Goal: Check status: Check status

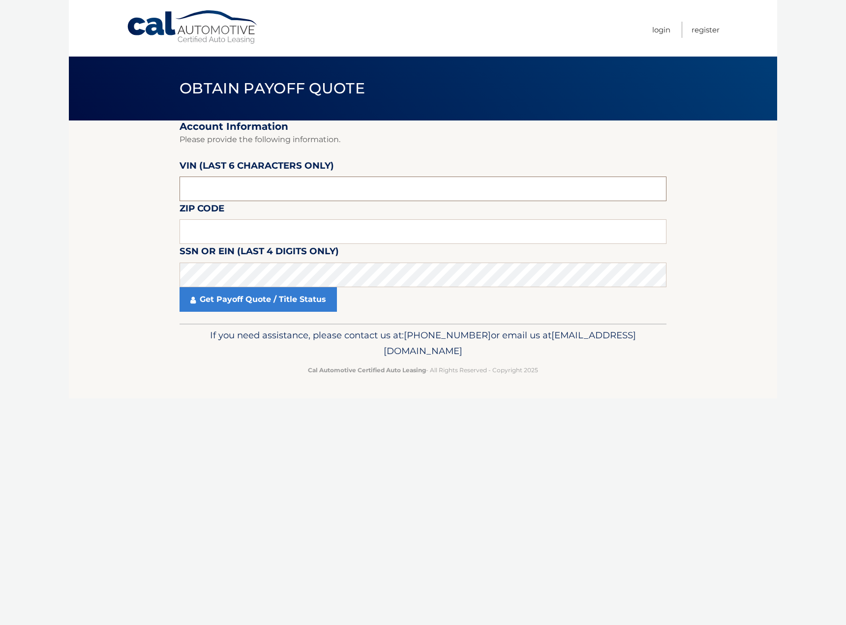
drag, startPoint x: 211, startPoint y: 193, endPoint x: 128, endPoint y: 207, distance: 84.3
click at [128, 207] on section "Account Information Please provide the following information. [PERSON_NAME] (la…" at bounding box center [423, 222] width 708 height 203
type input "456518"
click at [196, 233] on input "text" at bounding box center [423, 231] width 487 height 25
type input "08012"
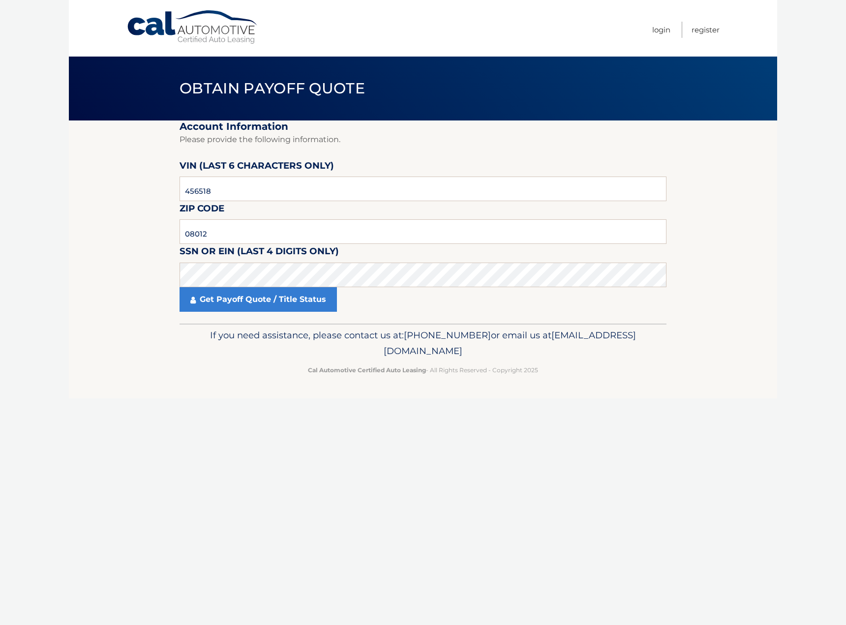
click at [224, 394] on footer "If you need assistance, please contact us at: [PHONE_NUMBER] or email us at [EM…" at bounding box center [423, 361] width 708 height 75
click at [227, 299] on link "Get Payoff Quote / Title Status" at bounding box center [258, 299] width 157 height 25
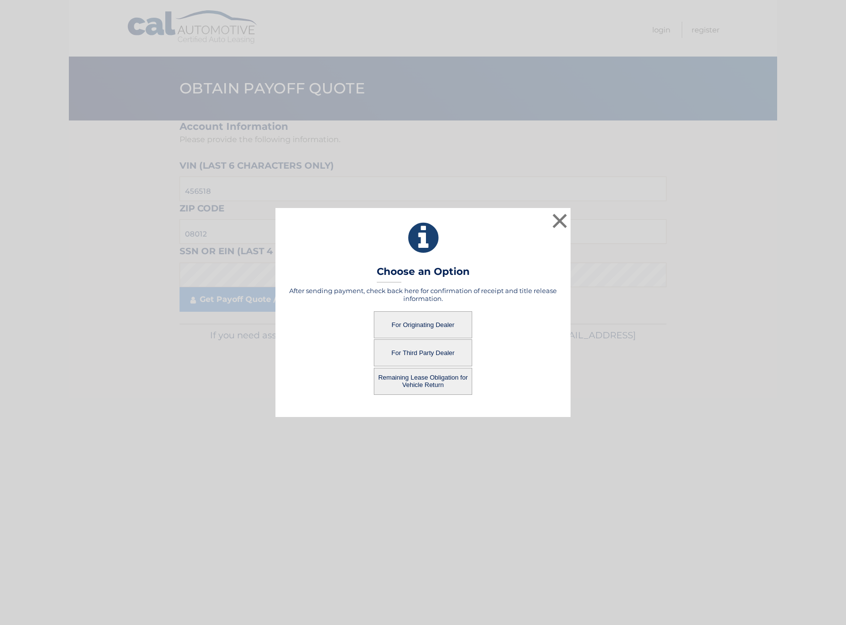
click at [412, 325] on button "For Originating Dealer" at bounding box center [423, 324] width 98 height 27
